Goal: Task Accomplishment & Management: Manage account settings

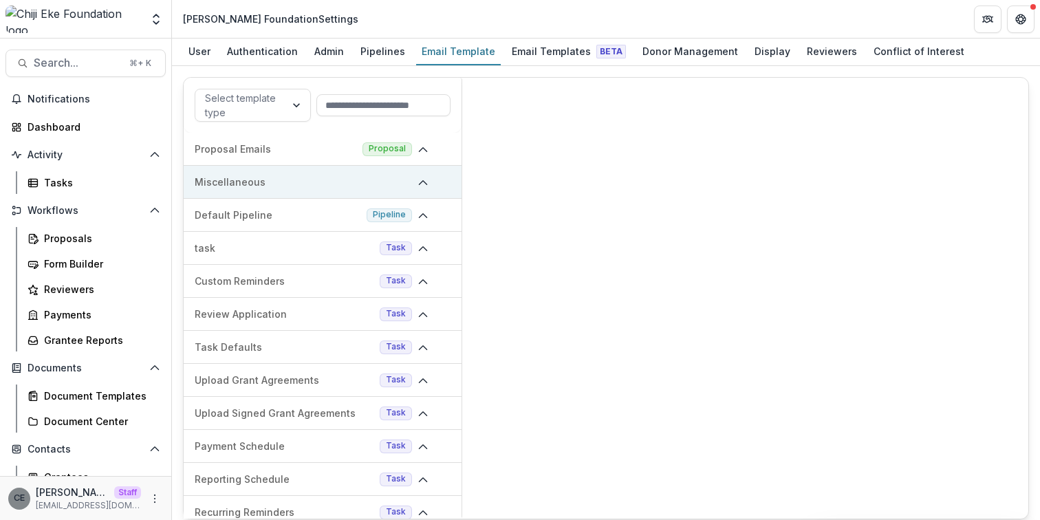
scroll to position [12, 0]
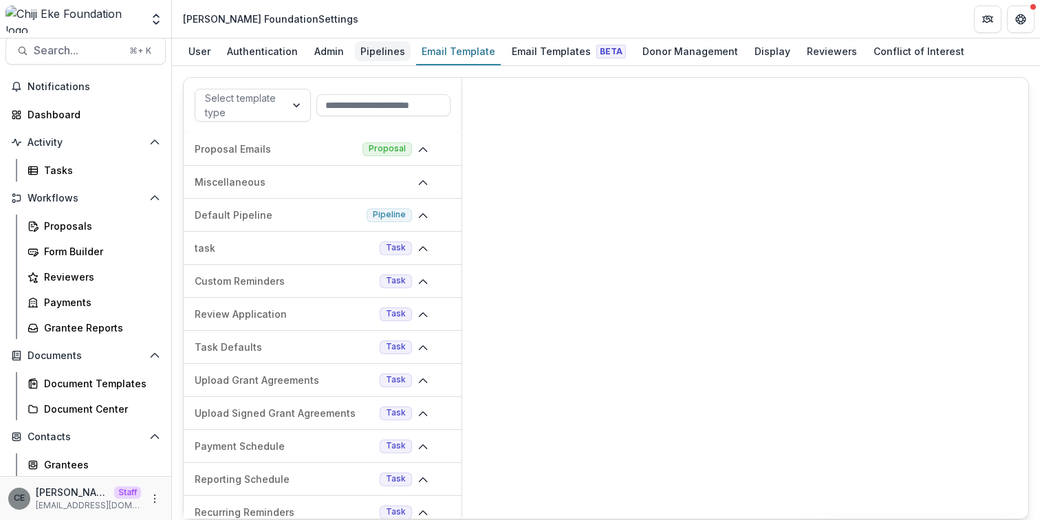
click at [374, 56] on div "Pipelines" at bounding box center [383, 51] width 56 height 20
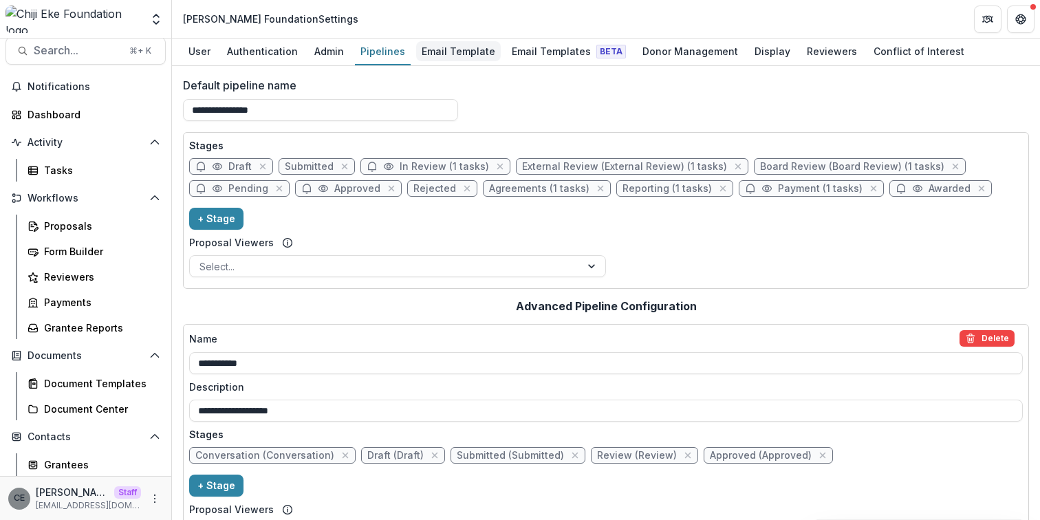
click at [420, 54] on div "Email Template" at bounding box center [458, 51] width 85 height 20
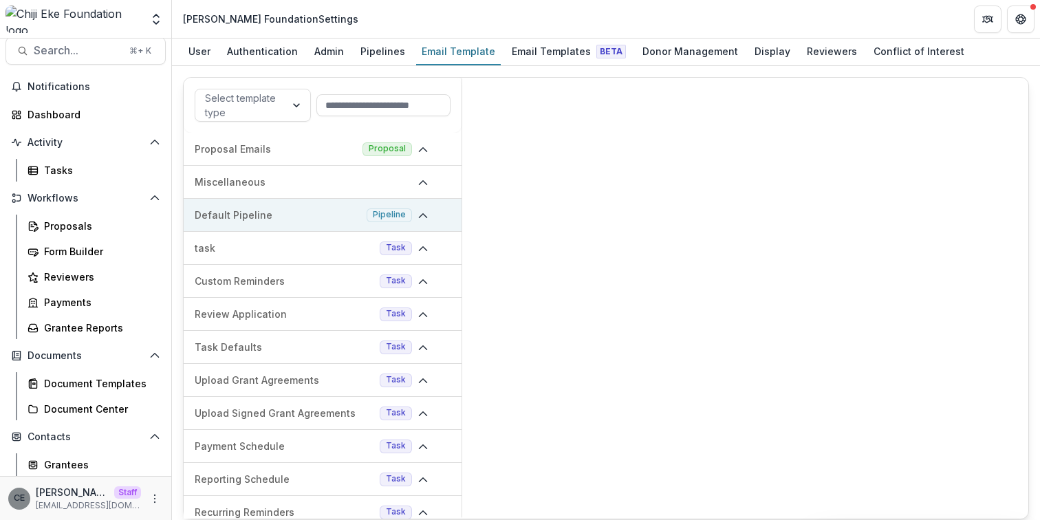
click at [418, 219] on icon at bounding box center [423, 216] width 11 height 11
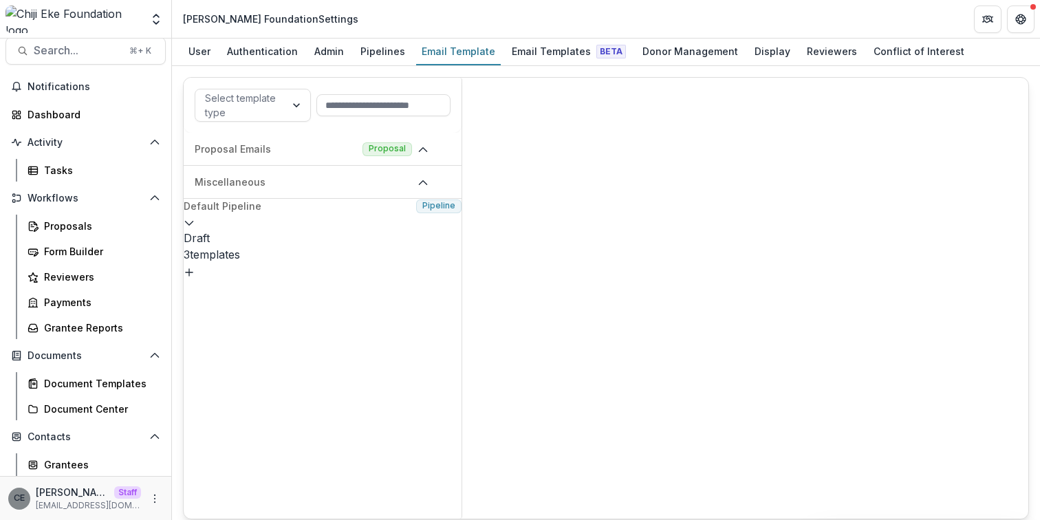
click at [306, 246] on p "Draft" at bounding box center [323, 238] width 278 height 17
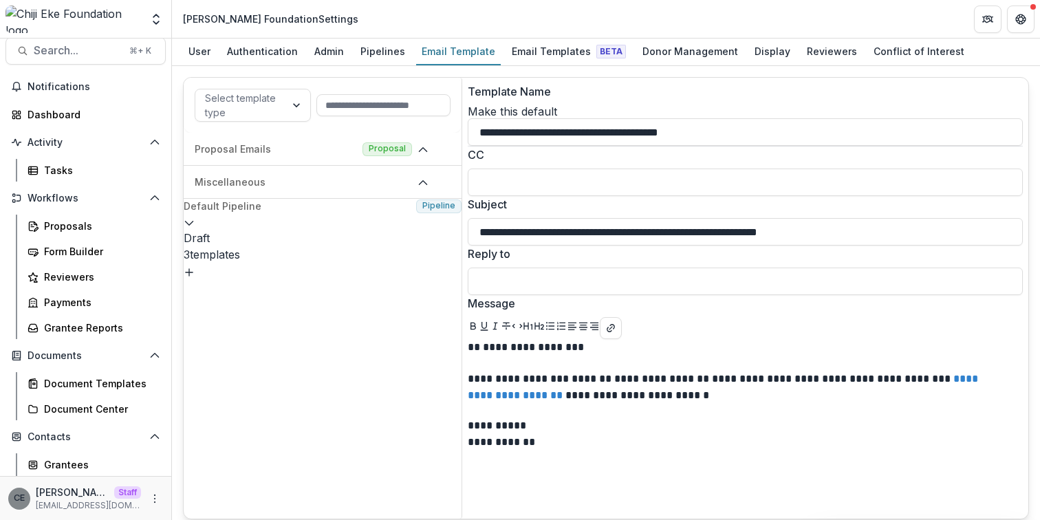
type input "**********"
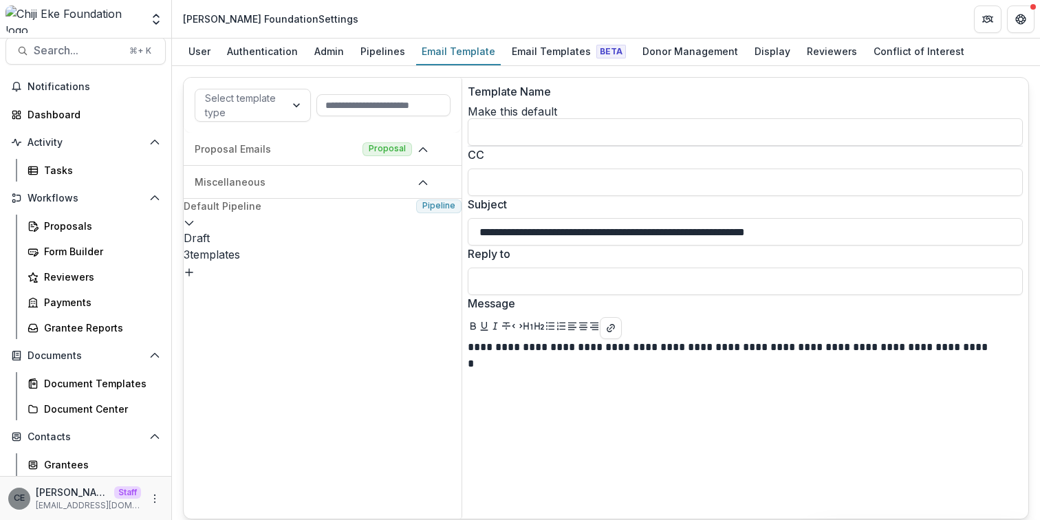
type input "**********"
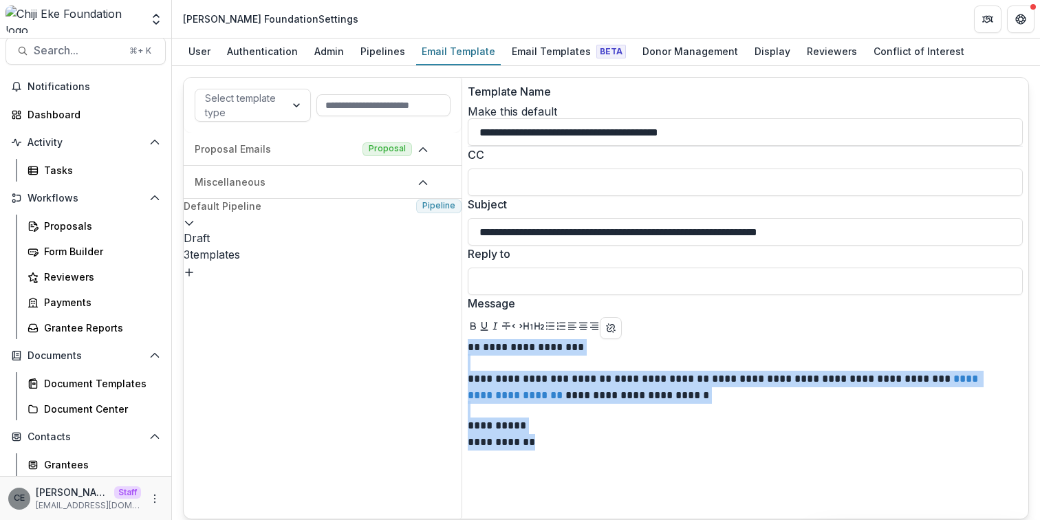
drag, startPoint x: 479, startPoint y: 385, endPoint x: 565, endPoint y: 477, distance: 126.1
click at [565, 478] on div "**********" at bounding box center [745, 442] width 555 height 206
copy div "**********"
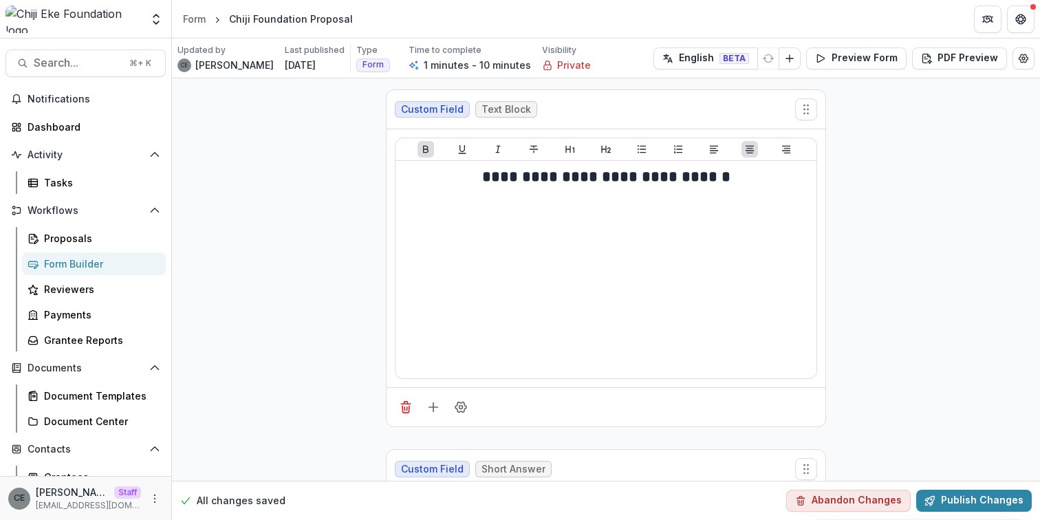
scroll to position [1061, 0]
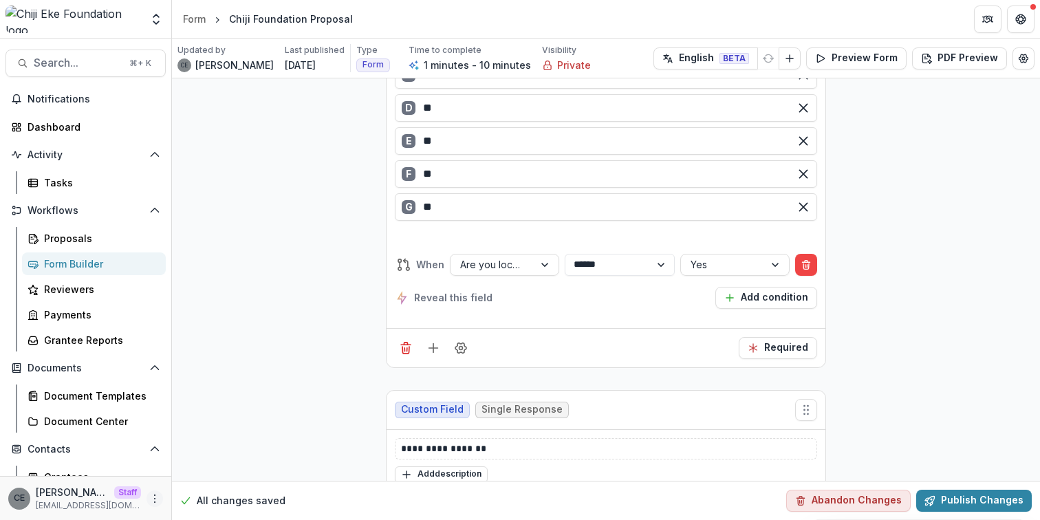
click at [149, 501] on icon "More" at bounding box center [154, 498] width 11 height 11
click at [218, 464] on link "User Settings" at bounding box center [241, 469] width 147 height 23
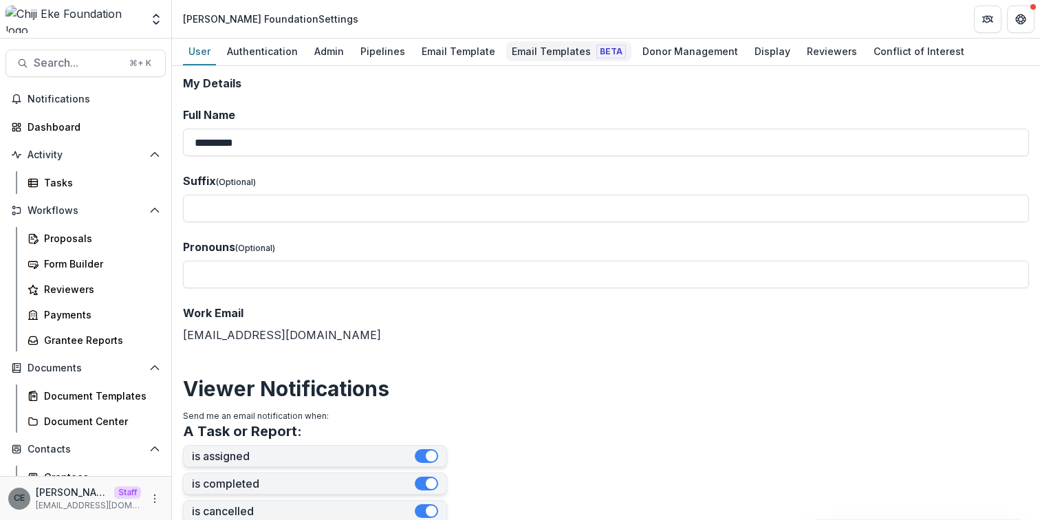
click at [526, 48] on div "Email Templates Beta" at bounding box center [568, 51] width 125 height 20
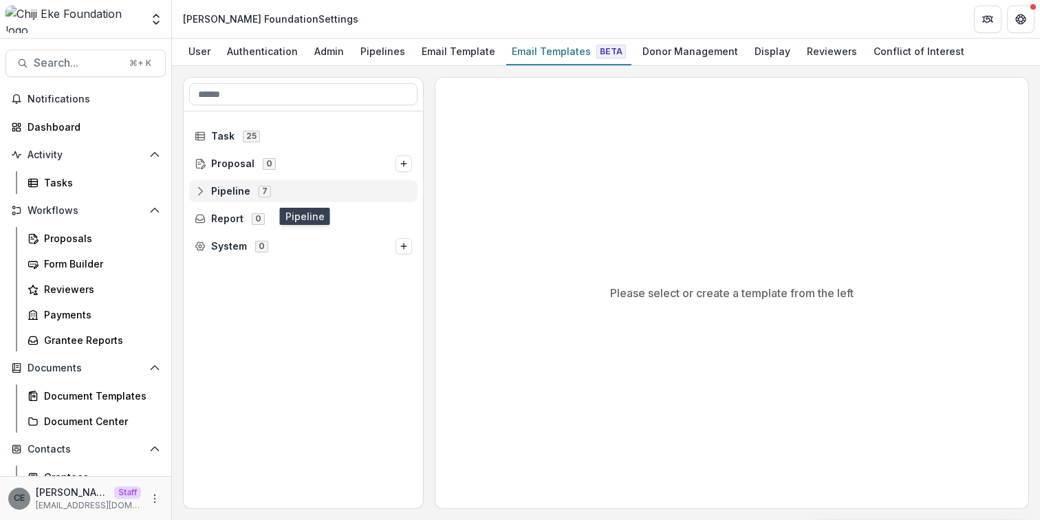
click at [233, 191] on span "Pipeline" at bounding box center [230, 192] width 39 height 12
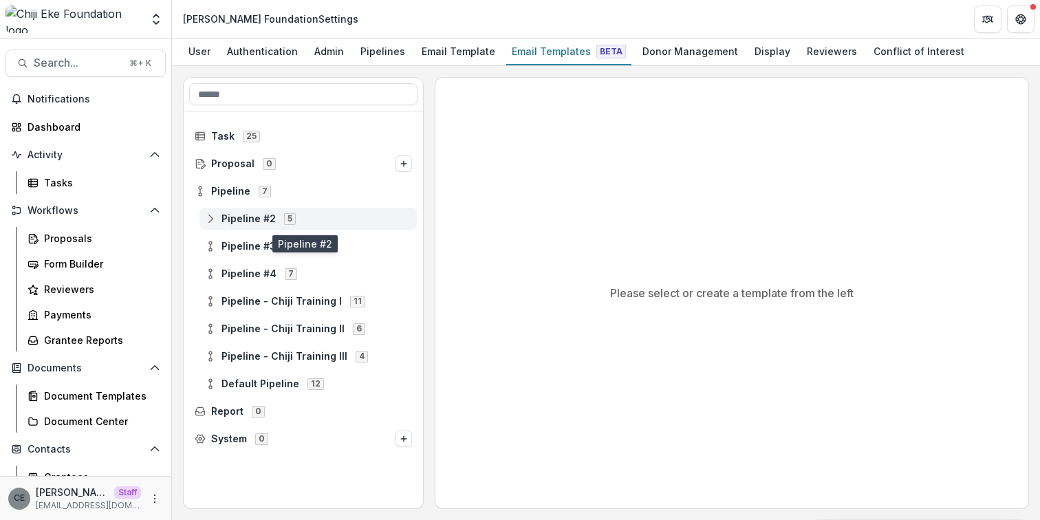
click at [236, 220] on span "Pipeline #2" at bounding box center [249, 219] width 54 height 12
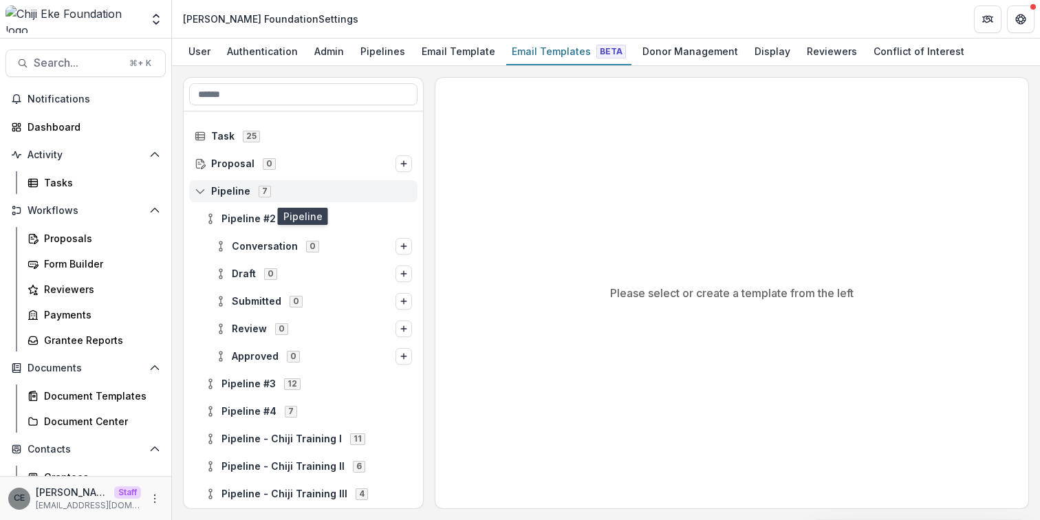
click at [200, 192] on line at bounding box center [200, 191] width 0 height 4
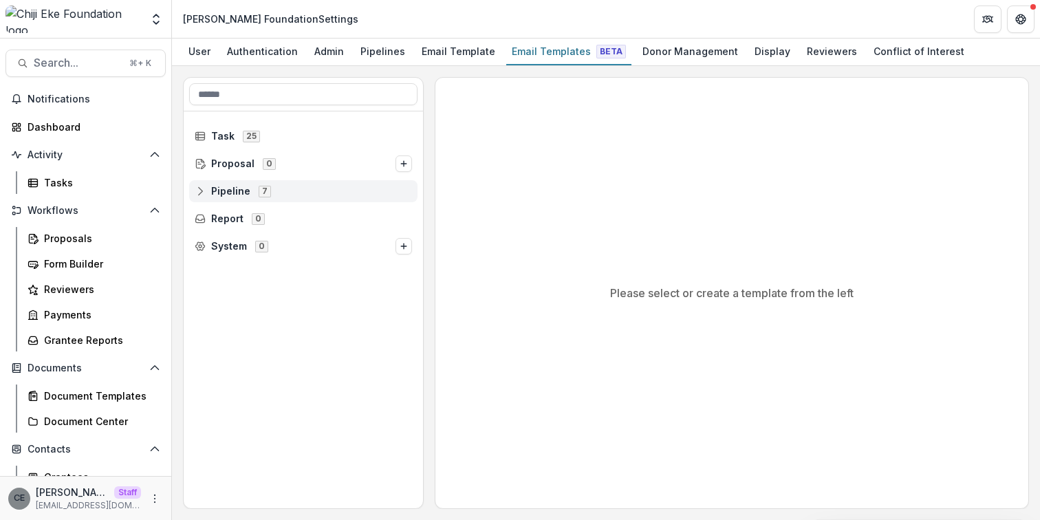
click at [203, 191] on icon at bounding box center [200, 191] width 11 height 11
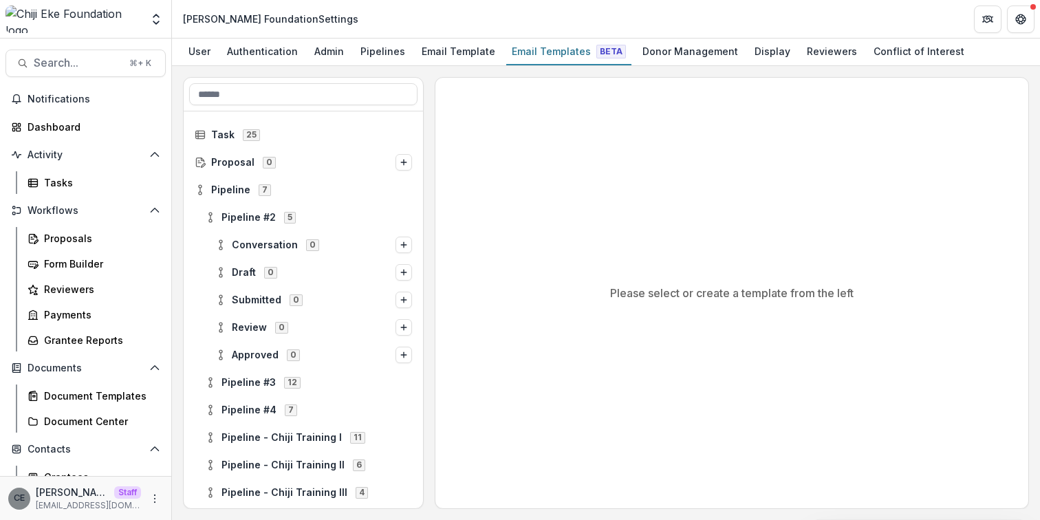
scroll to position [82, 0]
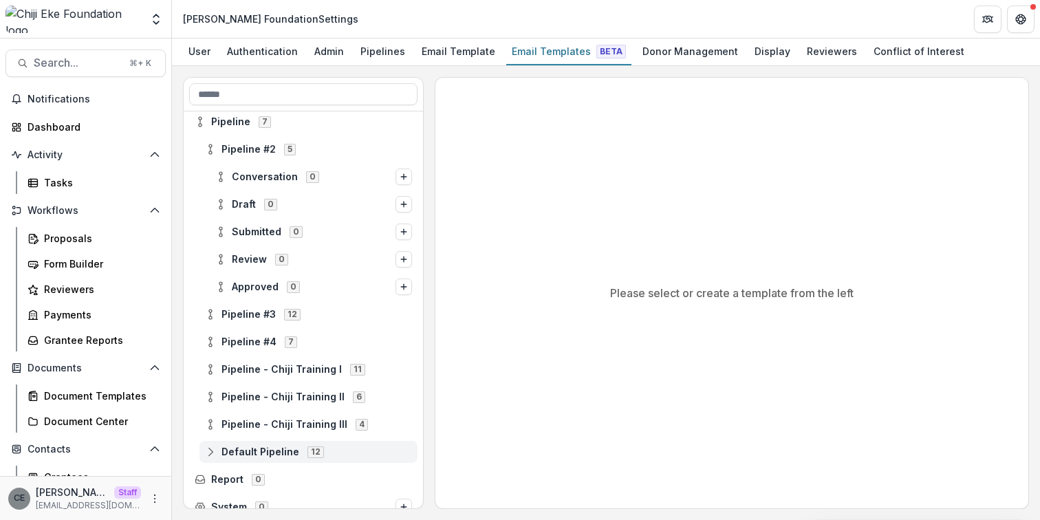
click at [287, 437] on div at bounding box center [303, 276] width 239 height 468
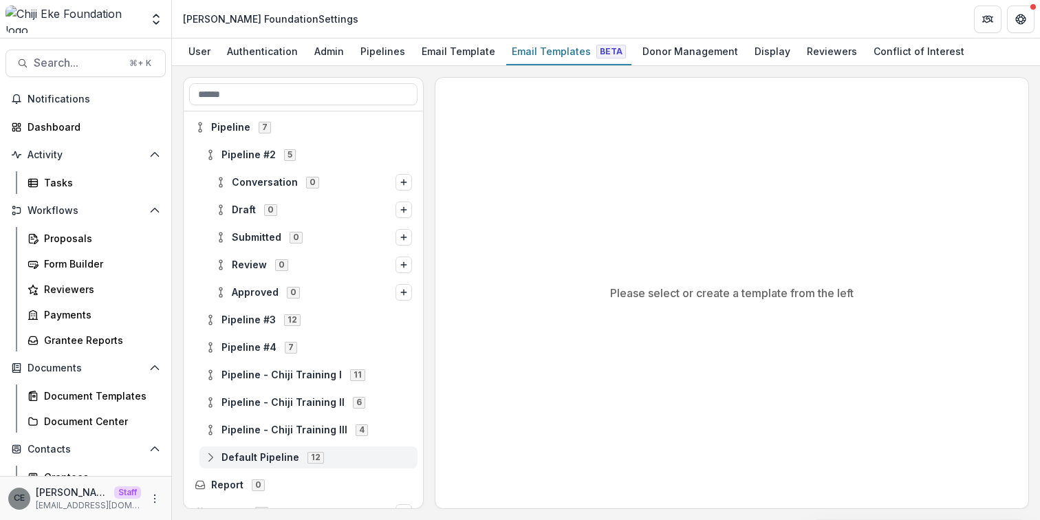
click at [283, 440] on div at bounding box center [303, 281] width 239 height 468
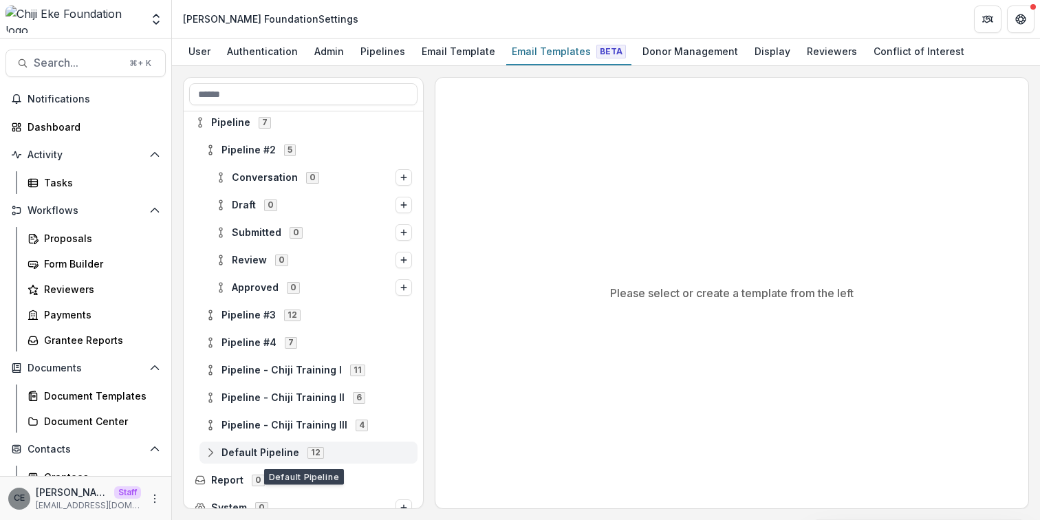
scroll to position [70, 0]
click at [283, 447] on div at bounding box center [303, 275] width 239 height 468
click at [253, 454] on span "Default Pipeline" at bounding box center [261, 452] width 78 height 12
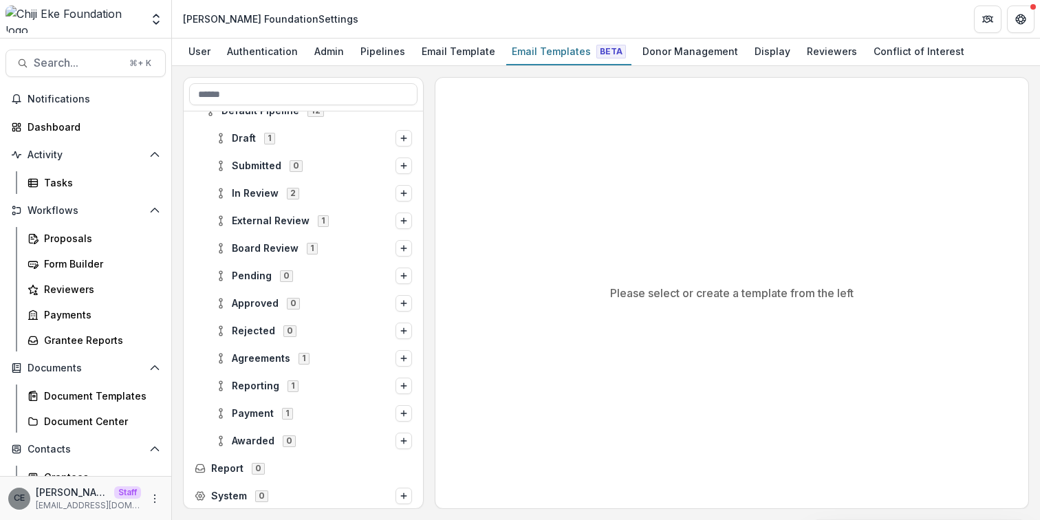
scroll to position [412, 0]
click at [244, 141] on span "Draft" at bounding box center [244, 137] width 24 height 12
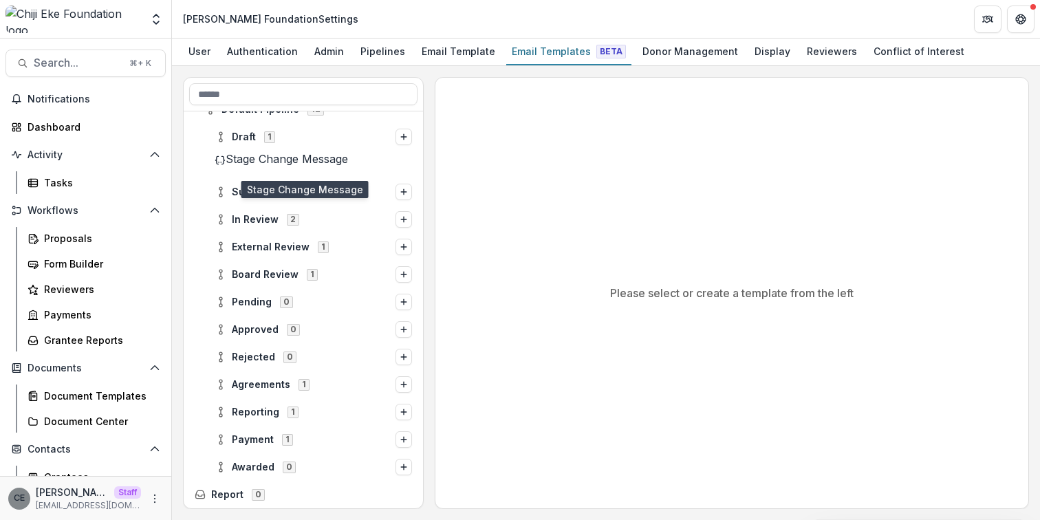
click at [255, 165] on span "Stage Change Message" at bounding box center [287, 159] width 122 height 14
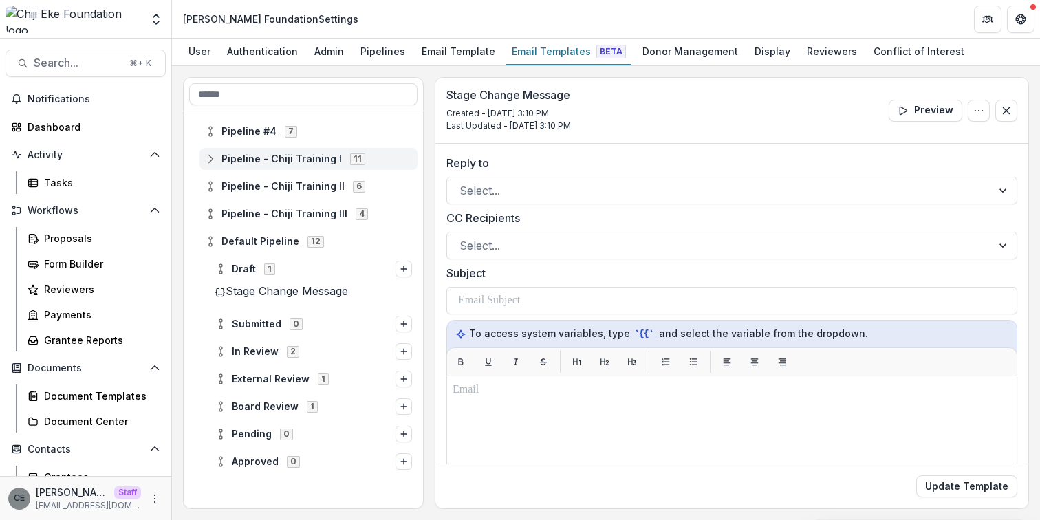
scroll to position [197, 0]
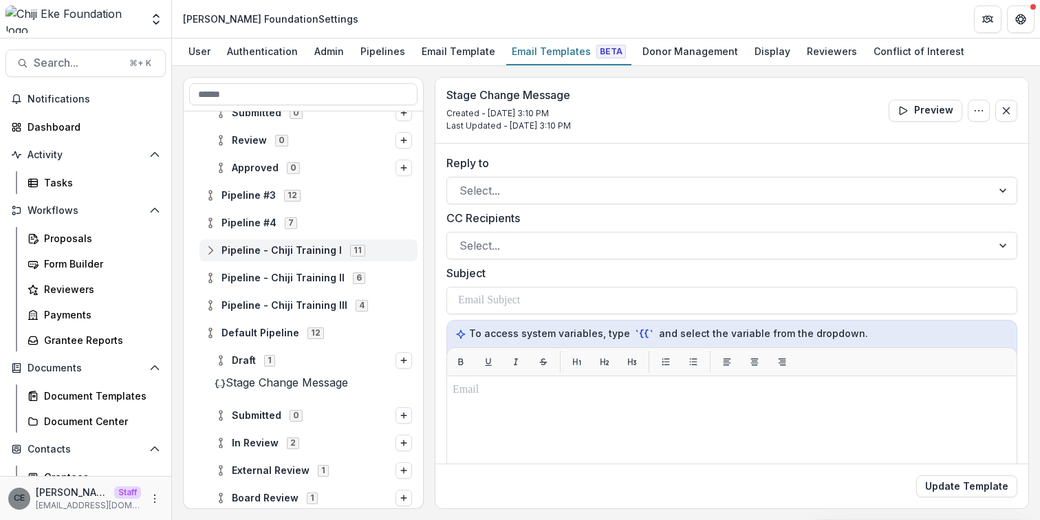
click at [282, 241] on div at bounding box center [303, 336] width 239 height 826
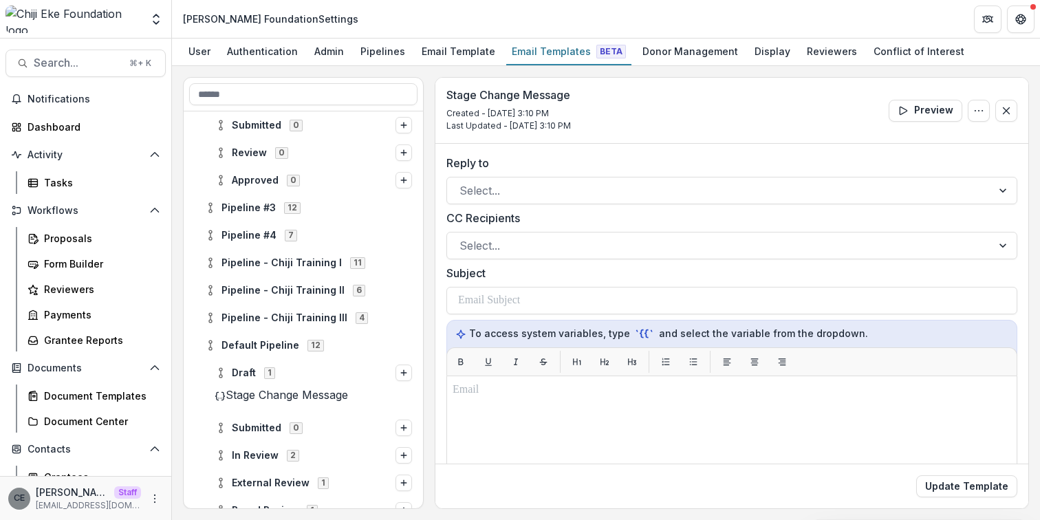
scroll to position [182, 0]
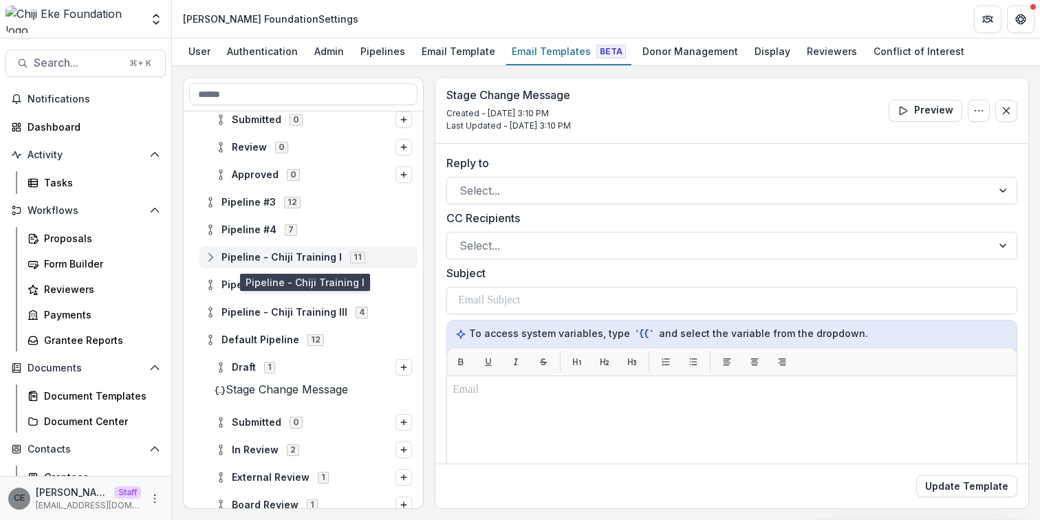
click at [314, 263] on span "Pipeline - Chiji Training I 11" at bounding box center [308, 257] width 207 height 12
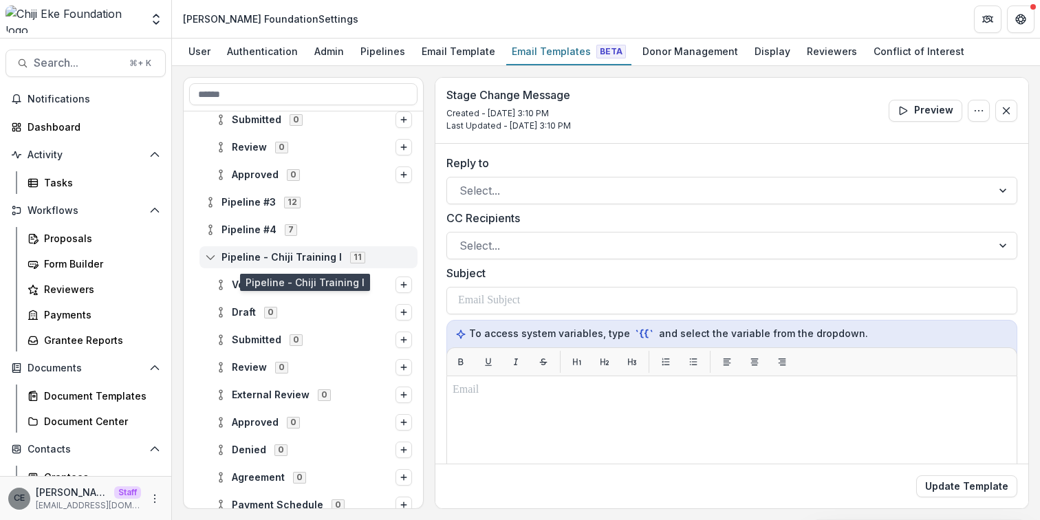
click at [264, 256] on span "Pipeline - Chiji Training I" at bounding box center [282, 258] width 120 height 12
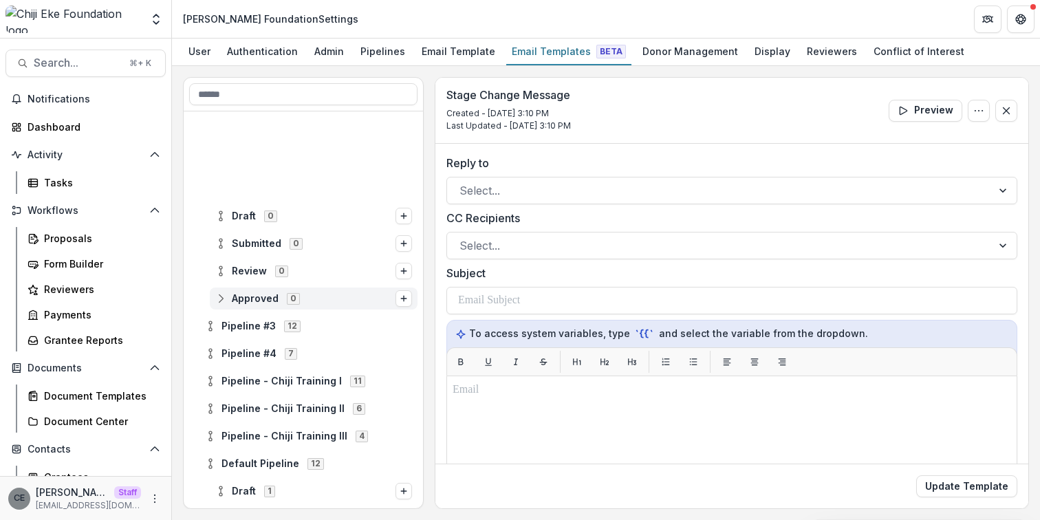
scroll to position [0, 0]
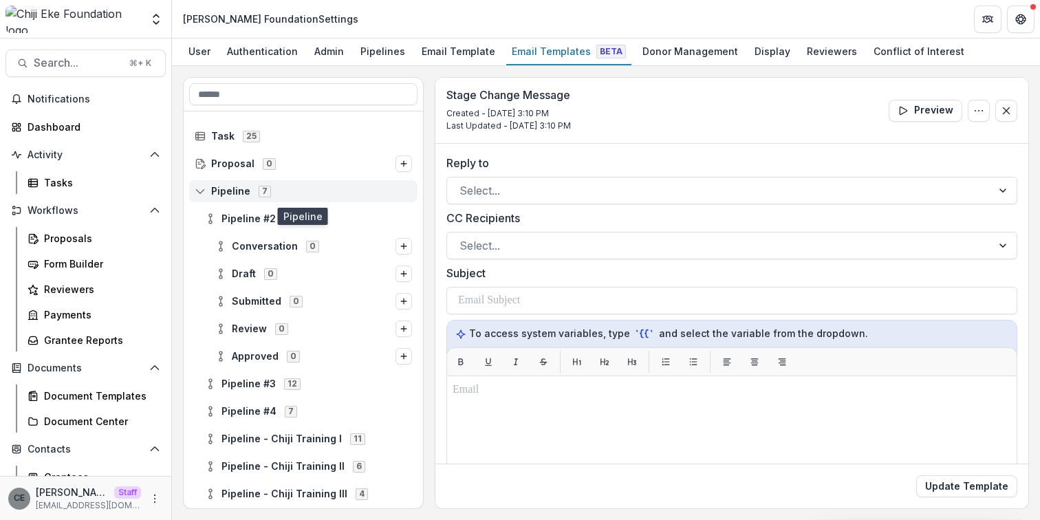
click at [239, 193] on span "Pipeline" at bounding box center [230, 192] width 39 height 12
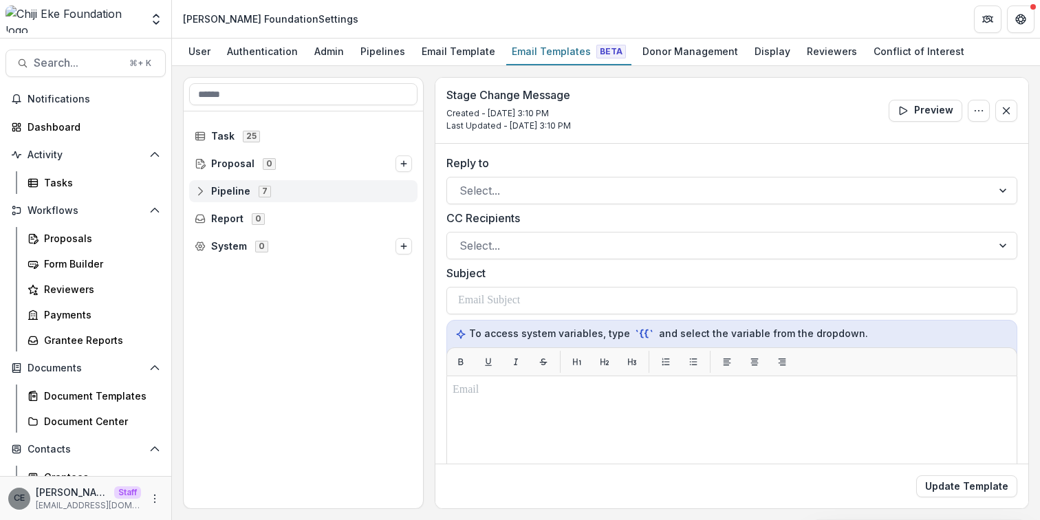
click at [239, 193] on span "Pipeline" at bounding box center [230, 192] width 39 height 12
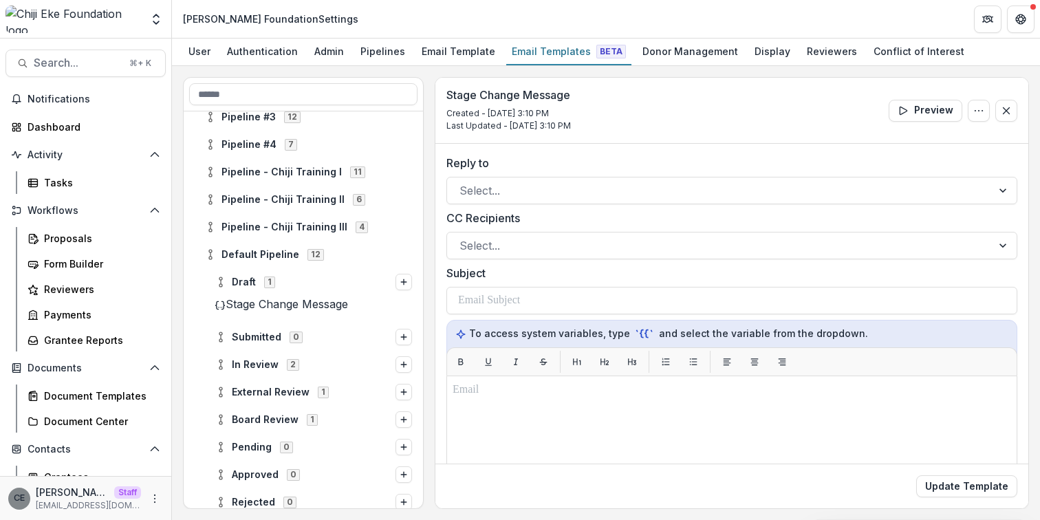
scroll to position [278, 0]
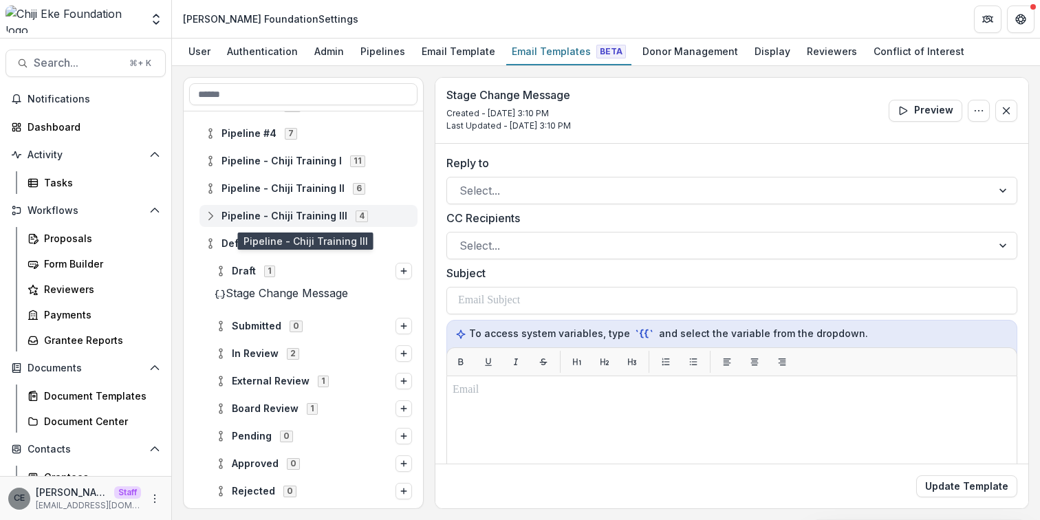
click at [282, 216] on span "Pipeline - Chiji Training III" at bounding box center [285, 217] width 126 height 12
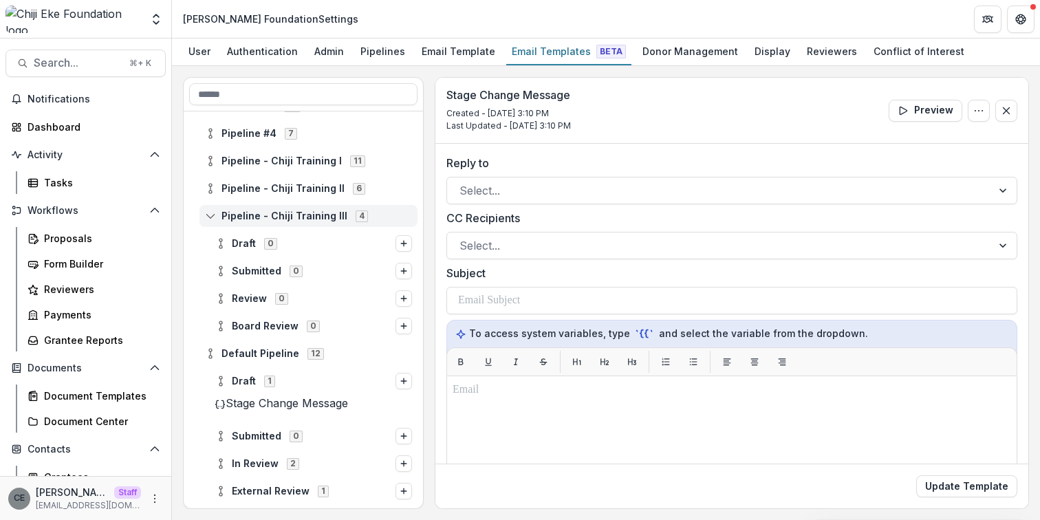
click at [282, 216] on span "Pipeline - Chiji Training III" at bounding box center [285, 217] width 126 height 12
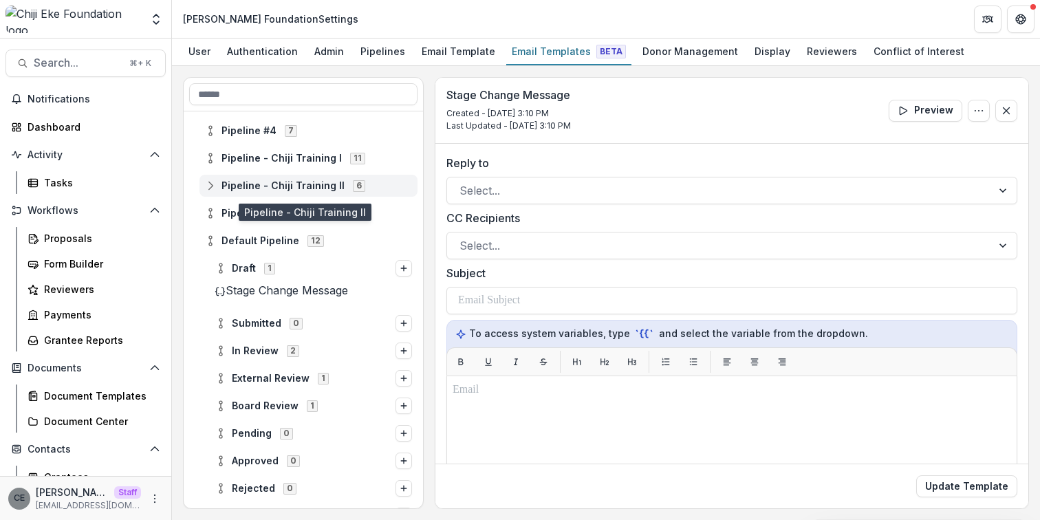
click at [293, 192] on div "Pipeline #3 12 Pipeline #4 7 Pipeline - Chiji Training I 11 Pipeline - Chiji Tr…" at bounding box center [303, 309] width 239 height 397
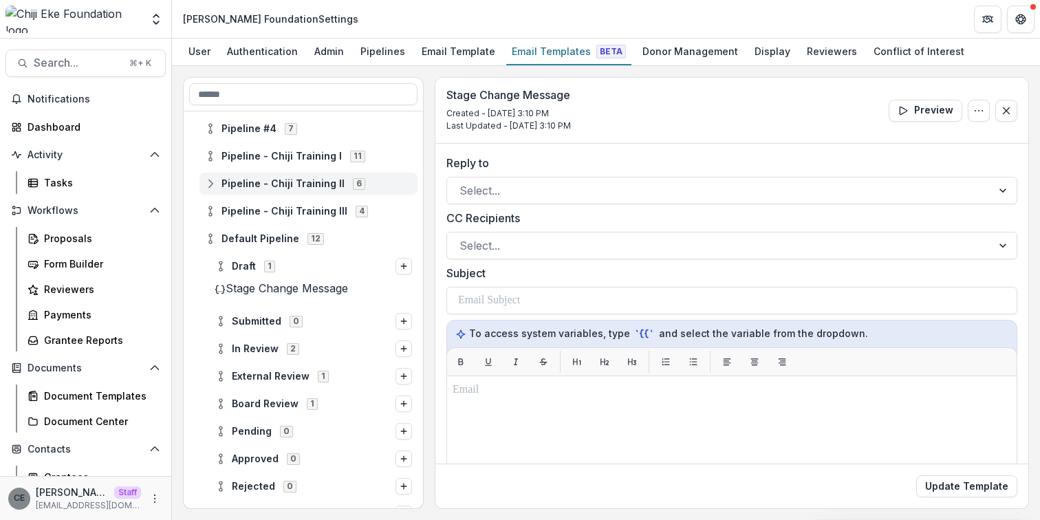
click at [294, 188] on div "Pipeline #3 12 Pipeline #4 7 Pipeline - Chiji Training I 11 Pipeline - Chiji Tr…" at bounding box center [303, 309] width 239 height 397
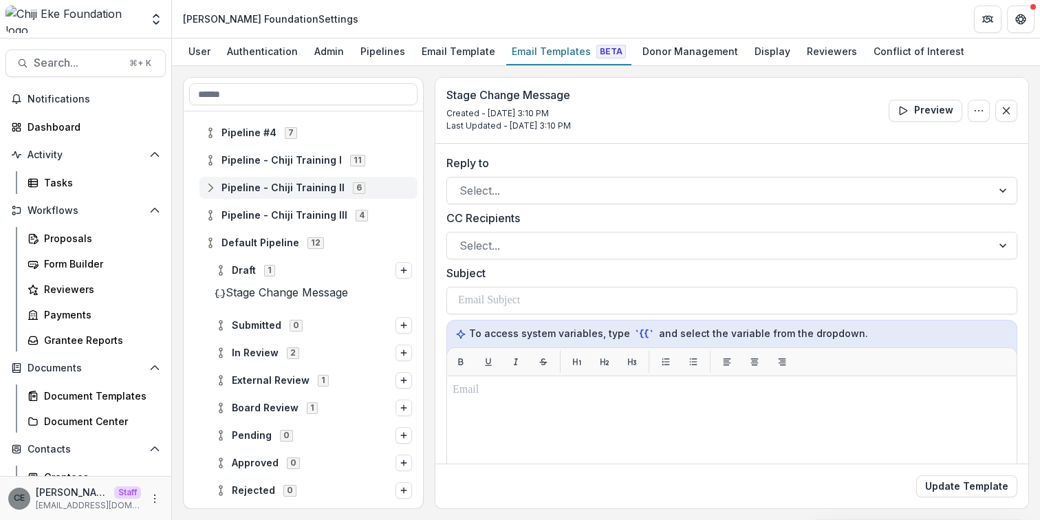
scroll to position [283, 0]
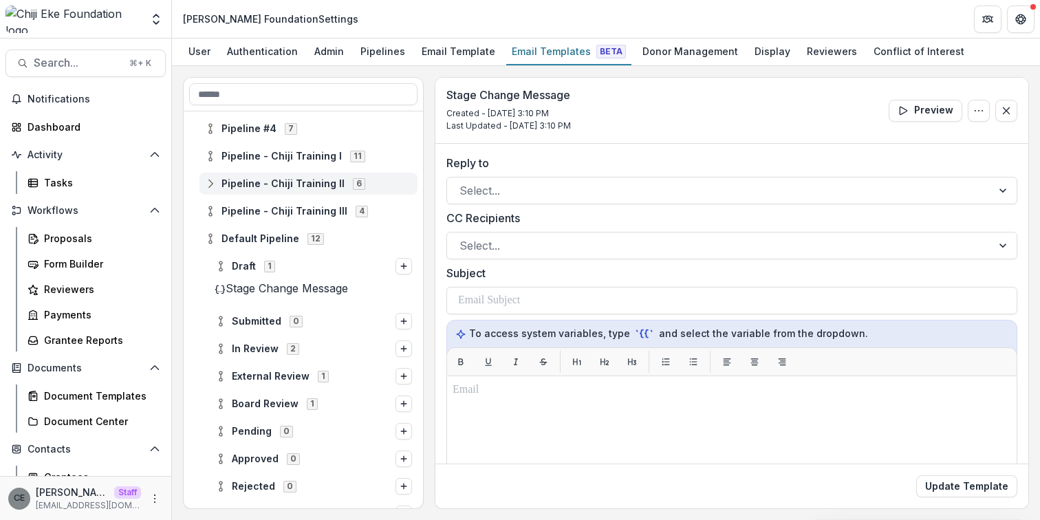
click at [318, 188] on div at bounding box center [303, 242] width 239 height 826
click at [209, 187] on circle at bounding box center [210, 187] width 3 height 3
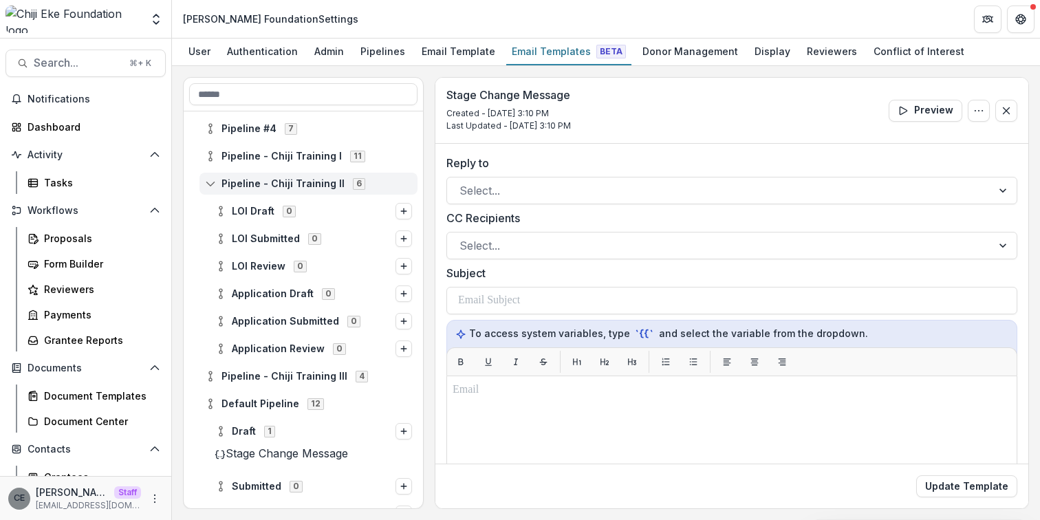
click at [209, 187] on circle at bounding box center [210, 187] width 3 height 3
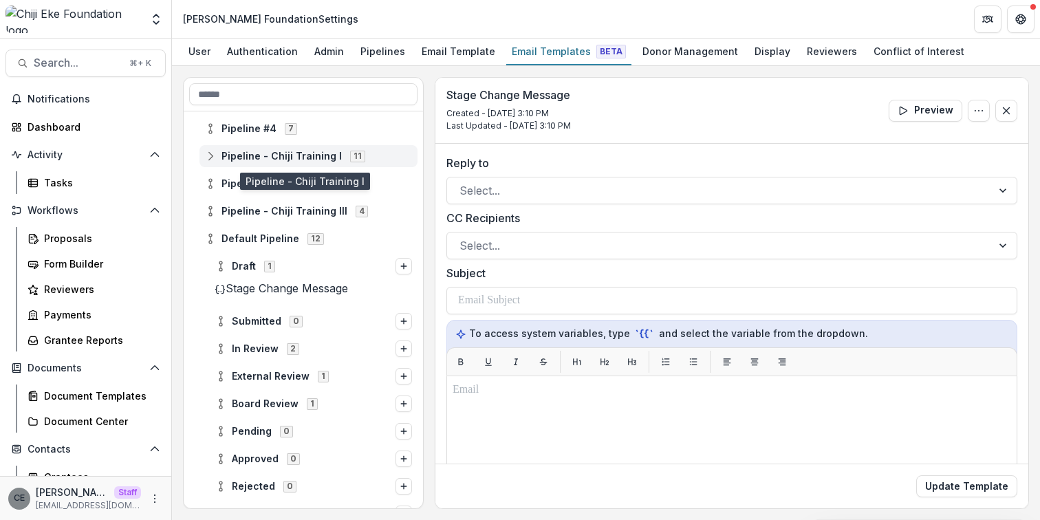
click at [209, 158] on circle at bounding box center [210, 159] width 3 height 3
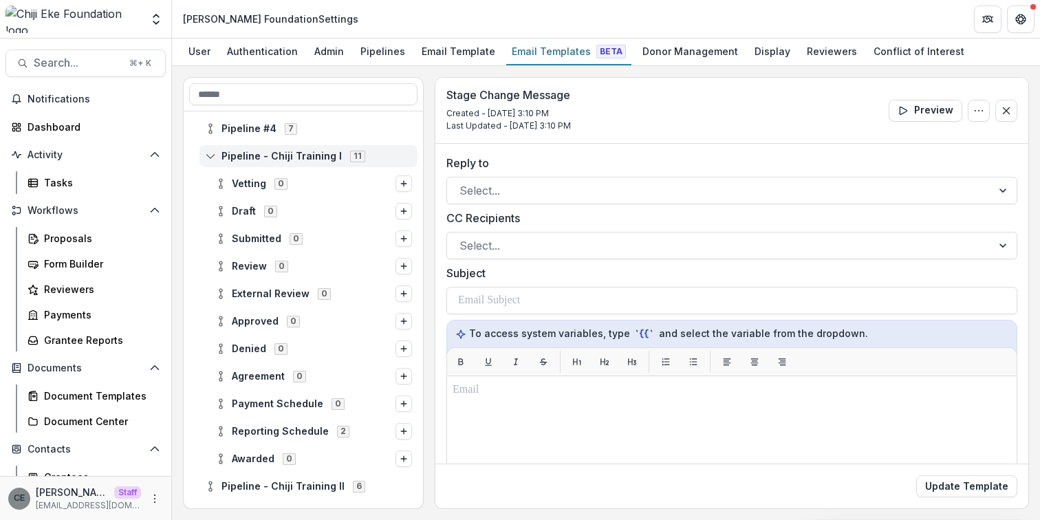
click at [209, 158] on circle at bounding box center [210, 159] width 3 height 3
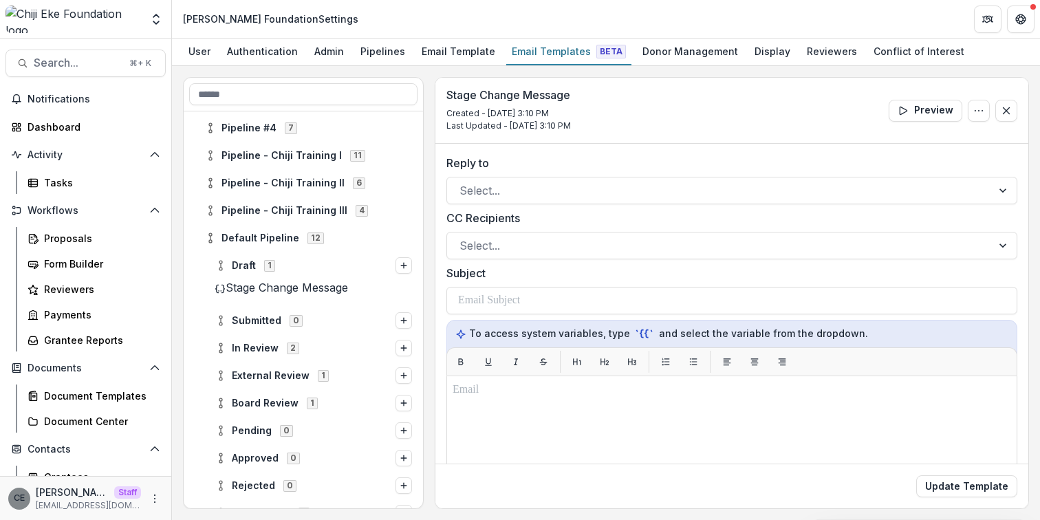
scroll to position [284, 0]
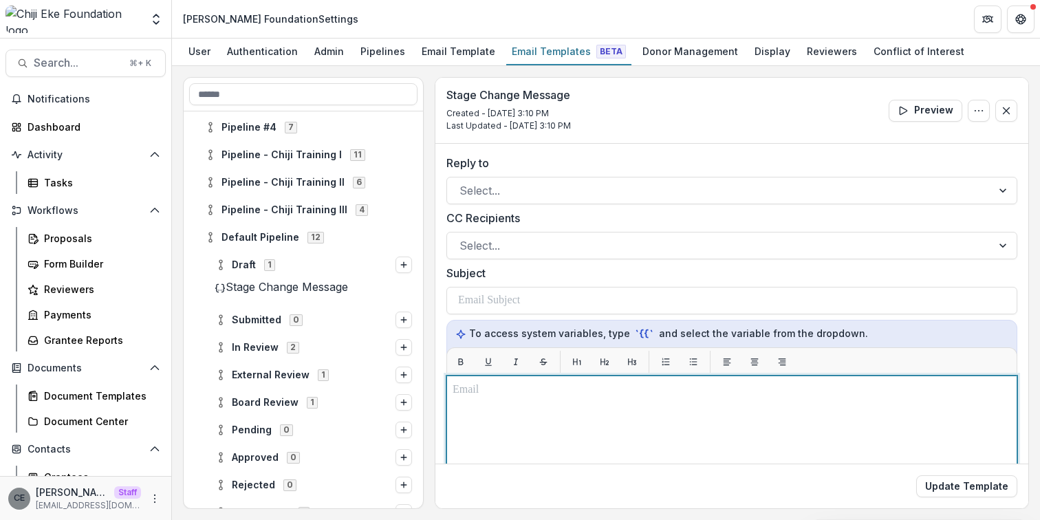
click at [511, 397] on p at bounding box center [732, 390] width 559 height 17
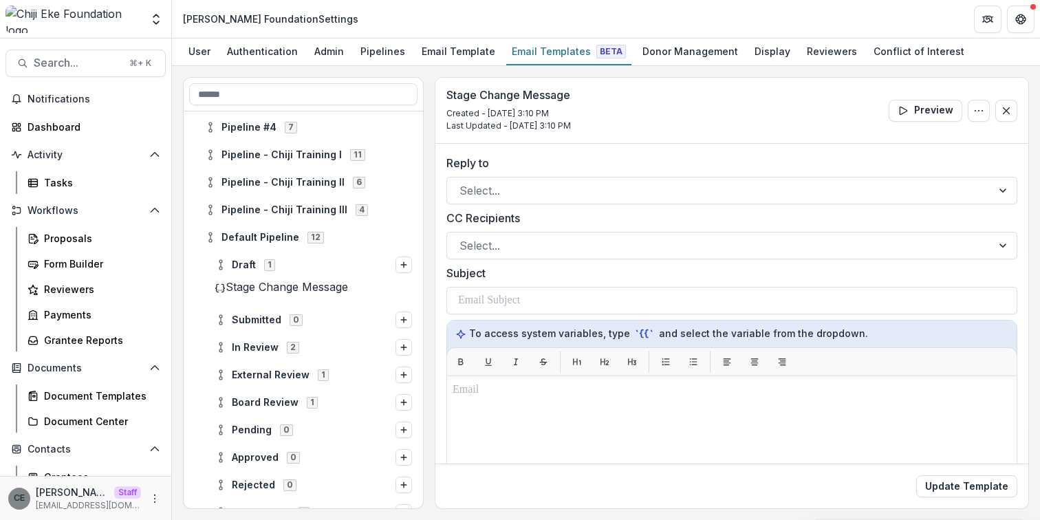
click at [571, 94] on h3 "Stage Change Message" at bounding box center [509, 95] width 125 height 13
click at [555, 95] on h3 "Stage Change Message" at bounding box center [509, 95] width 125 height 13
click at [974, 109] on icon "Options" at bounding box center [979, 110] width 11 height 11
click at [930, 141] on button "Edit Name" at bounding box center [912, 142] width 147 height 23
drag, startPoint x: 589, startPoint y: 100, endPoint x: 466, endPoint y: 90, distance: 122.9
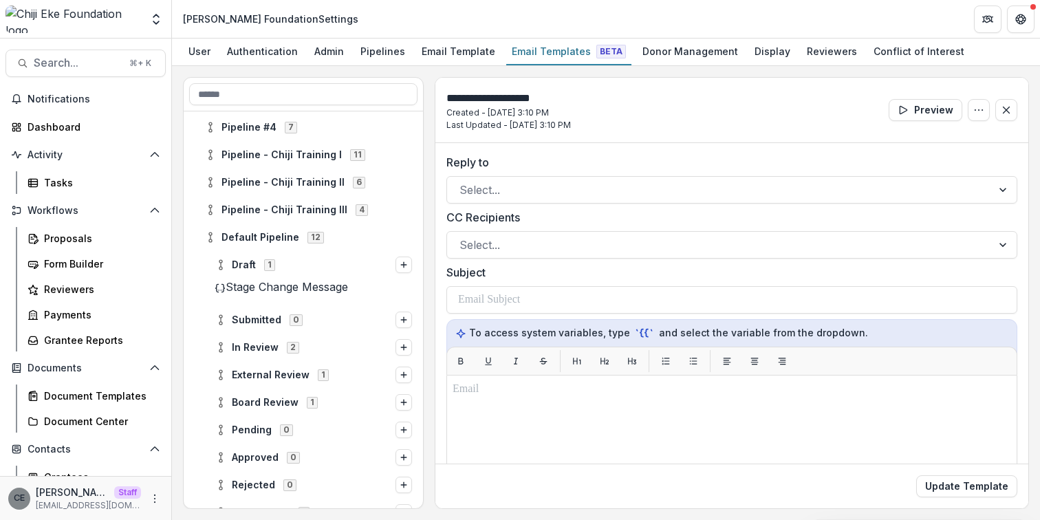
click at [466, 90] on input "**********" at bounding box center [502, 98] width 110 height 17
type input "**********"
